Goal: Check status: Check status

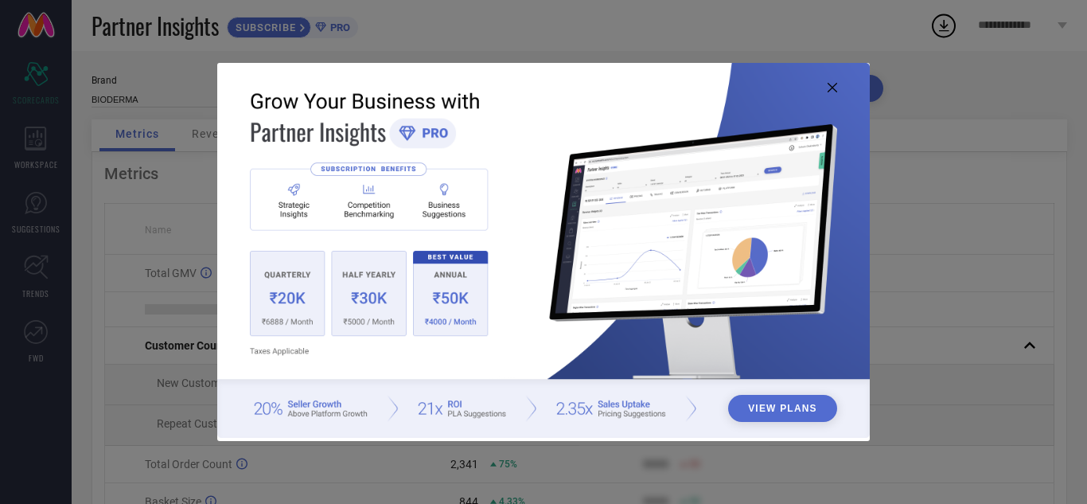
click at [835, 88] on icon at bounding box center [833, 88] width 10 height 10
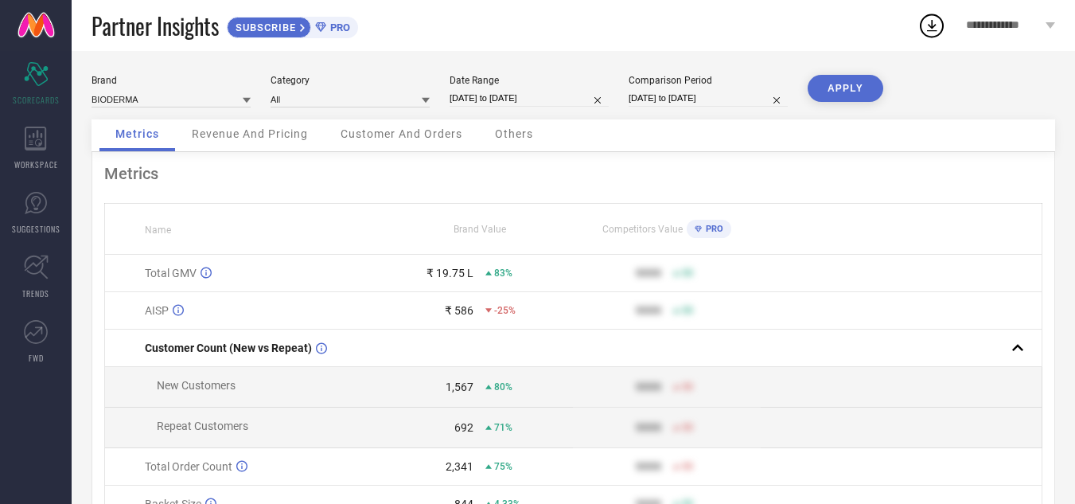
select select "8"
select select "2025"
select select "9"
select select "2025"
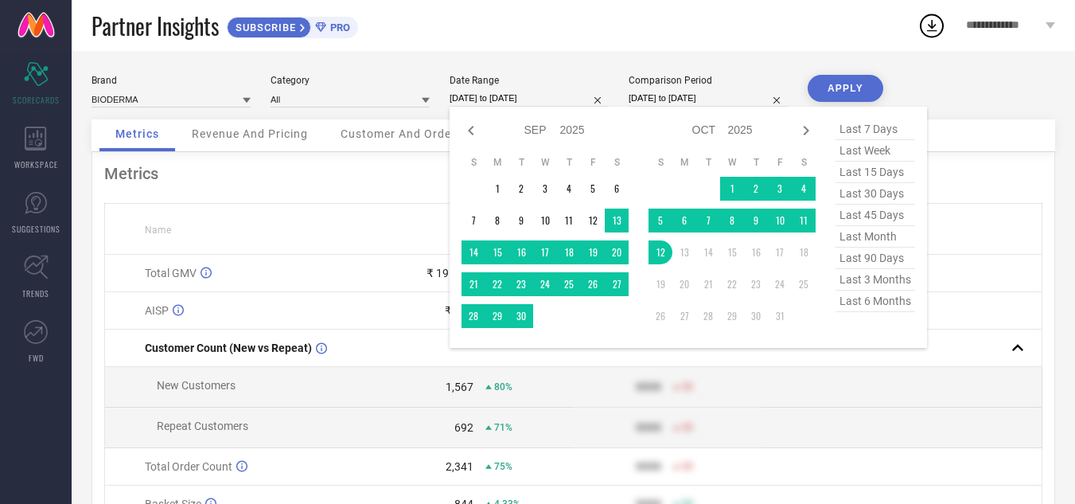
click at [503, 99] on input "[DATE] to [DATE]" at bounding box center [529, 98] width 159 height 17
click at [734, 185] on td "1" at bounding box center [732, 189] width 24 height 24
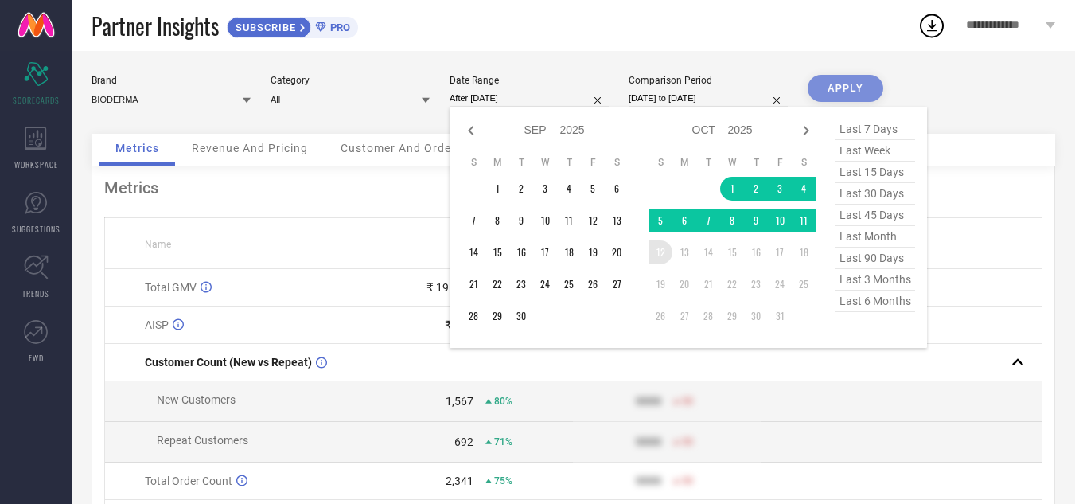
type input "01-10-2025 to 12-10-2025"
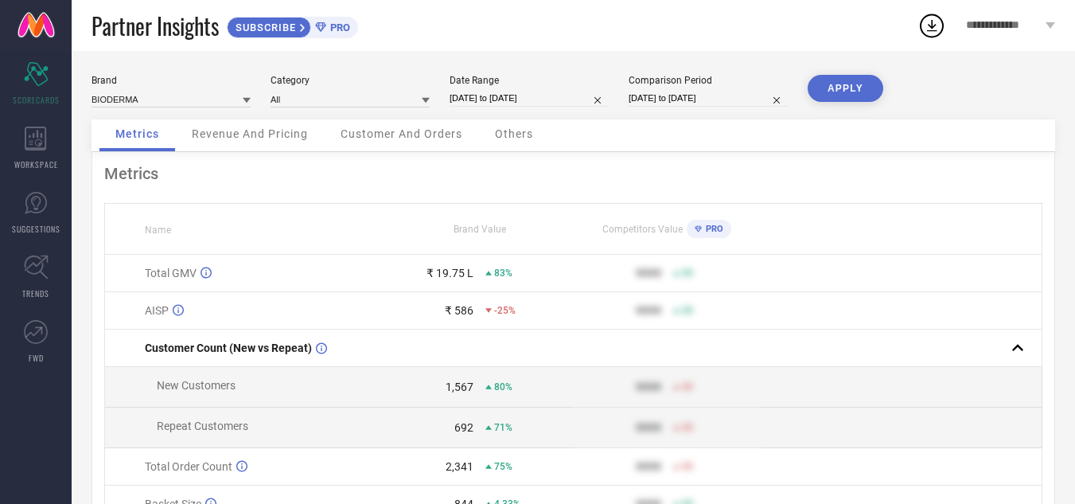
click at [843, 87] on button "APPLY" at bounding box center [846, 88] width 76 height 27
click at [1016, 18] on div "**********" at bounding box center [1010, 25] width 129 height 51
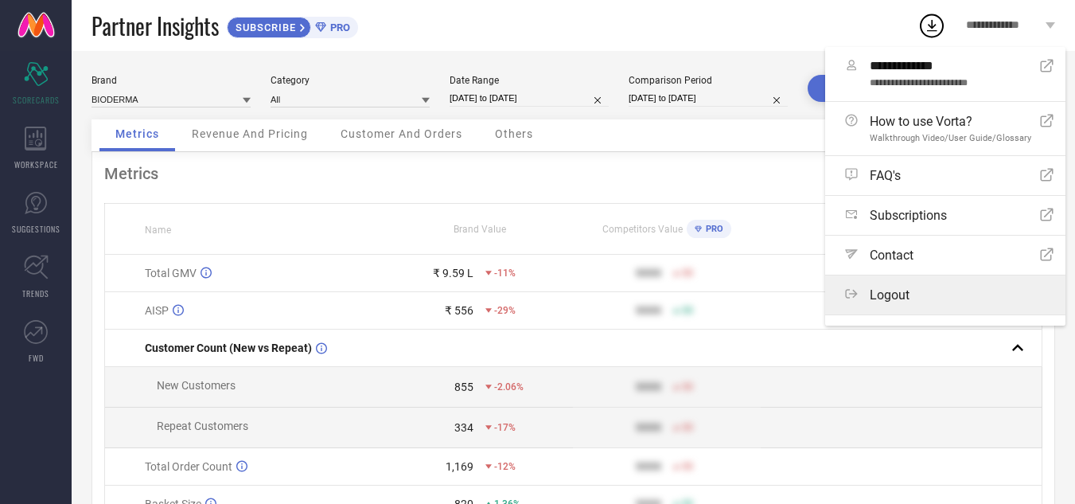
click at [895, 295] on span "Logout" at bounding box center [890, 294] width 40 height 15
click at [0, 0] on button "Logout" at bounding box center [0, 0] width 0 height 0
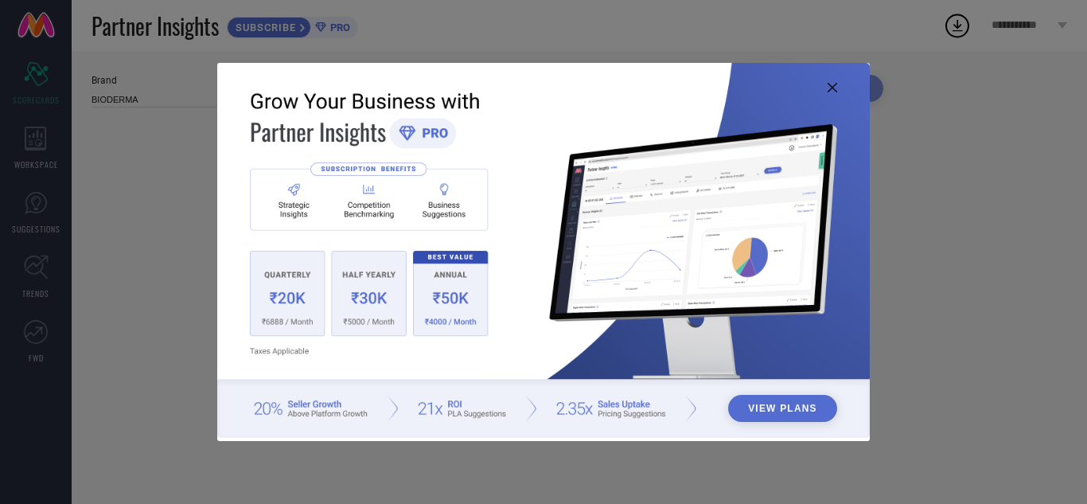
type input "All"
